Goal: Information Seeking & Learning: Compare options

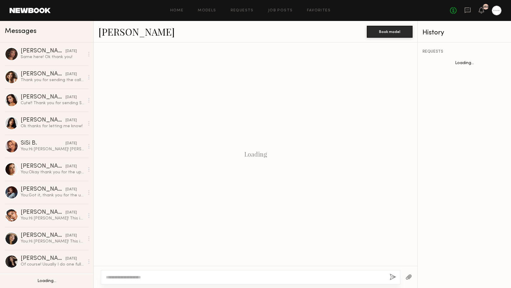
click at [319, 12] on link "Favorites" at bounding box center [319, 11] width 24 height 4
click at [319, 10] on link "Favorites" at bounding box center [319, 11] width 24 height 4
click at [245, 12] on link "Requests" at bounding box center [242, 11] width 23 height 4
click at [244, 10] on link "Requests" at bounding box center [242, 11] width 23 height 4
click at [323, 10] on link "Favorites" at bounding box center [319, 11] width 24 height 4
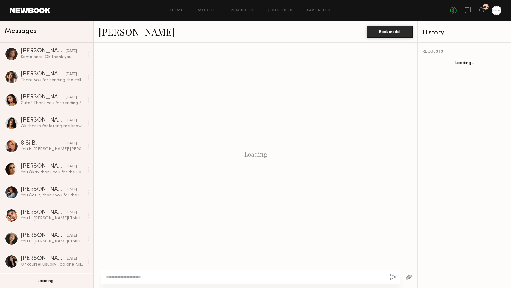
click at [323, 10] on link "Favorites" at bounding box center [319, 11] width 24 height 4
click at [322, 9] on link "Favorites" at bounding box center [319, 11] width 24 height 4
click at [497, 9] on div at bounding box center [497, 11] width 10 height 10
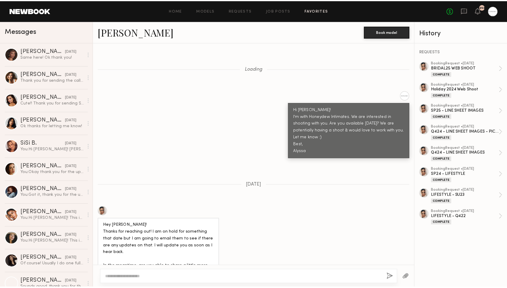
scroll to position [8665, 0]
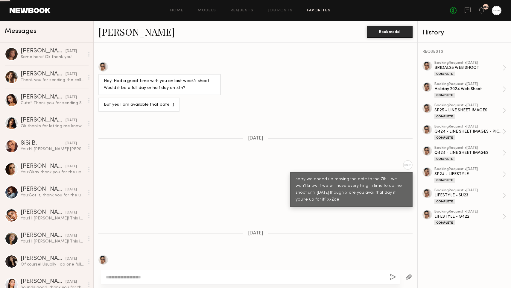
click at [316, 9] on link "Favorites" at bounding box center [319, 11] width 24 height 4
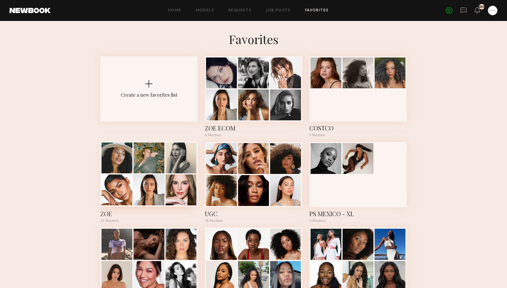
click at [134, 194] on div at bounding box center [148, 189] width 31 height 31
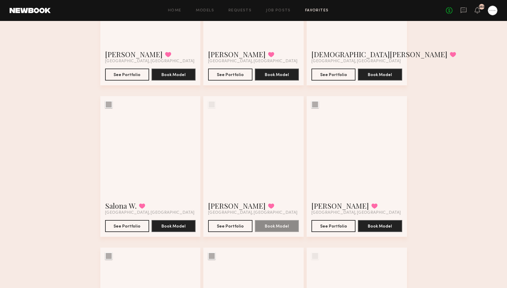
scroll to position [1155, 0]
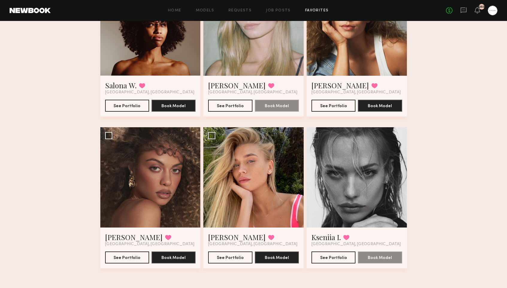
click at [261, 204] on div at bounding box center [253, 177] width 100 height 100
click at [236, 254] on button "See Portfolio" at bounding box center [230, 257] width 44 height 12
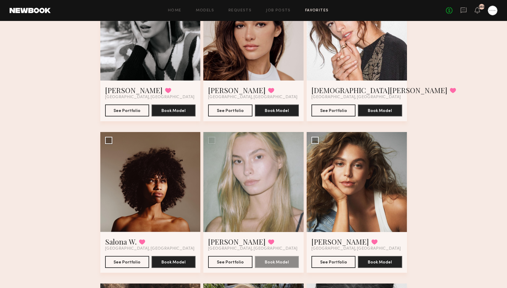
scroll to position [737, 0]
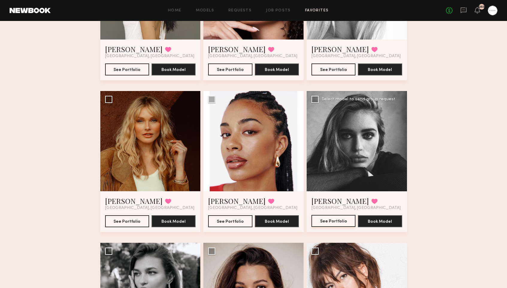
click at [325, 222] on button "See Portfolio" at bounding box center [333, 221] width 44 height 12
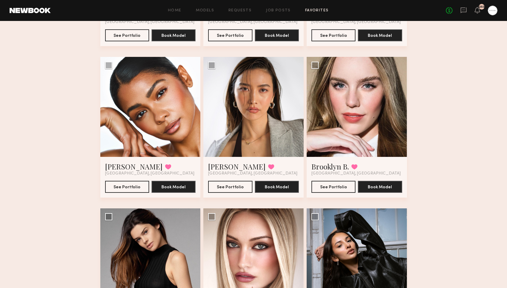
scroll to position [0, 0]
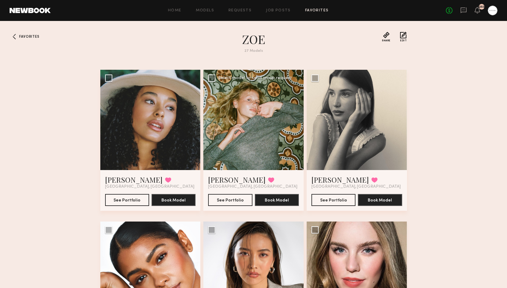
click at [260, 127] on div at bounding box center [253, 120] width 100 height 100
click at [224, 199] on button "See Portfolio" at bounding box center [230, 200] width 44 height 12
click at [215, 9] on div "Home Models Requests Job Posts Favorites Sign Out" at bounding box center [248, 11] width 395 height 4
click at [211, 10] on link "Models" at bounding box center [205, 11] width 18 height 4
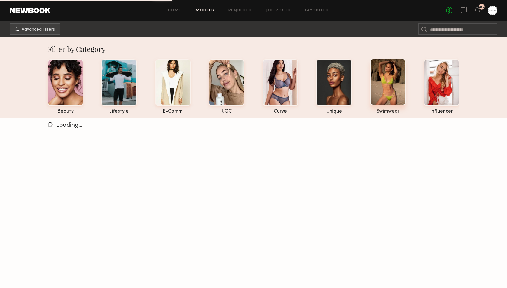
click at [400, 87] on div at bounding box center [388, 82] width 36 height 47
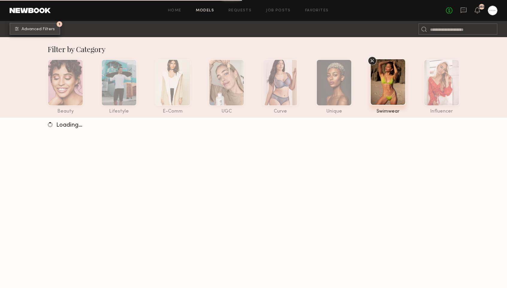
click at [22, 26] on button "1 Advanced Filters" at bounding box center [35, 29] width 51 height 12
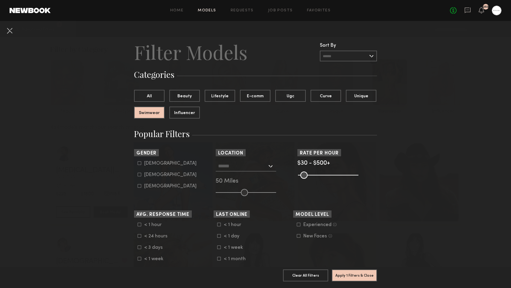
click at [144, 174] on div "Female" at bounding box center [170, 175] width 52 height 4
type input "**"
click at [250, 161] on input "text" at bounding box center [242, 166] width 49 height 10
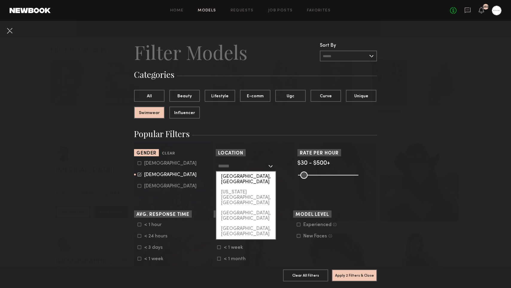
click at [246, 178] on div "Los Angeles, CA" at bounding box center [245, 179] width 59 height 16
type input "**********"
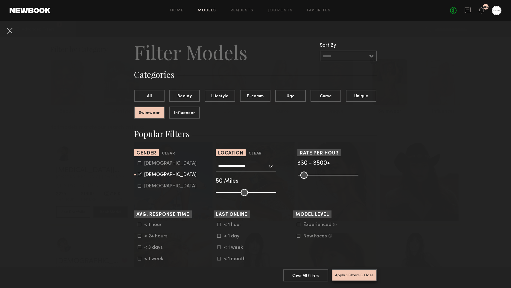
click at [365, 275] on button "Apply 3 Filters & Close" at bounding box center [354, 275] width 45 height 12
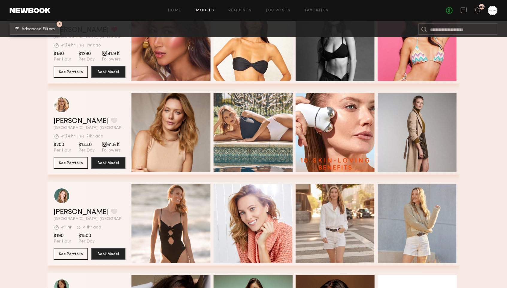
scroll to position [4390, 0]
